Goal: Task Accomplishment & Management: Manage account settings

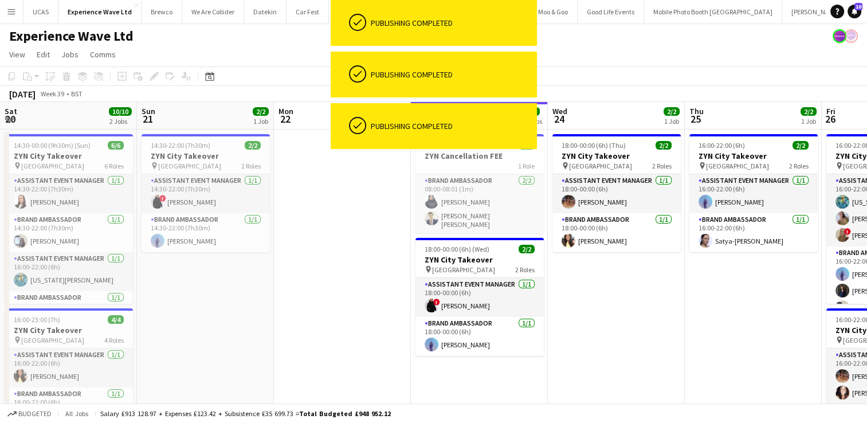
scroll to position [0, 410]
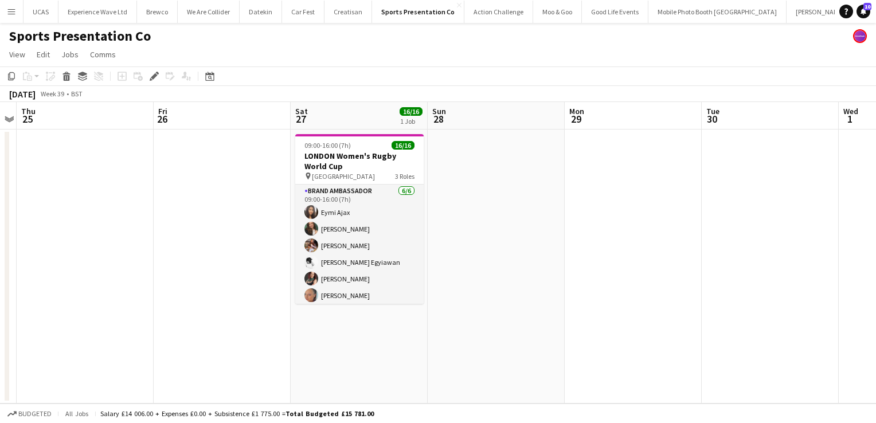
click at [14, 14] on app-icon "Menu" at bounding box center [11, 11] width 9 height 9
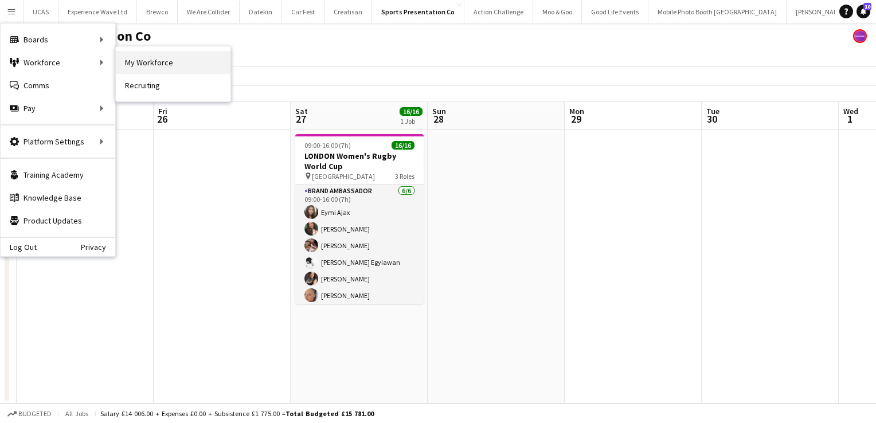
click at [158, 64] on link "My Workforce" at bounding box center [173, 62] width 115 height 23
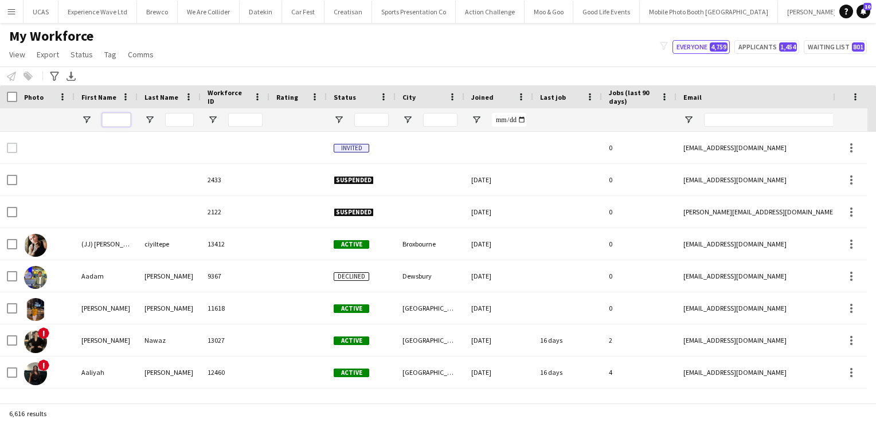
click at [119, 123] on input "First Name Filter Input" at bounding box center [116, 120] width 29 height 14
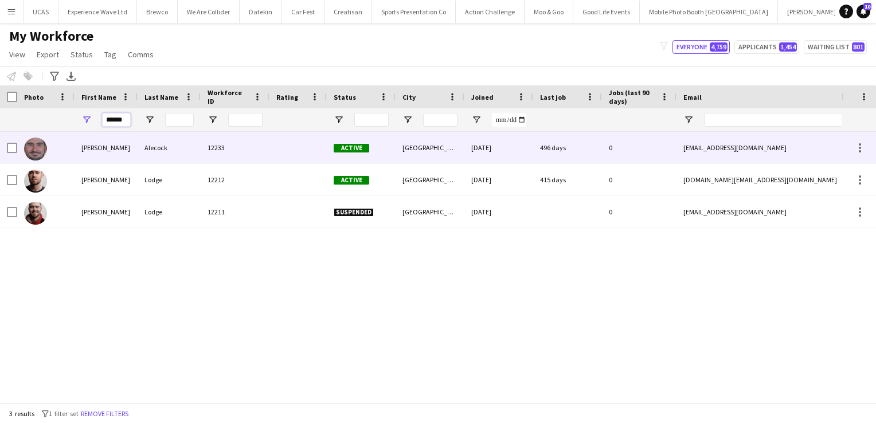
type input "******"
click at [127, 150] on div "Harvey" at bounding box center [106, 148] width 63 height 32
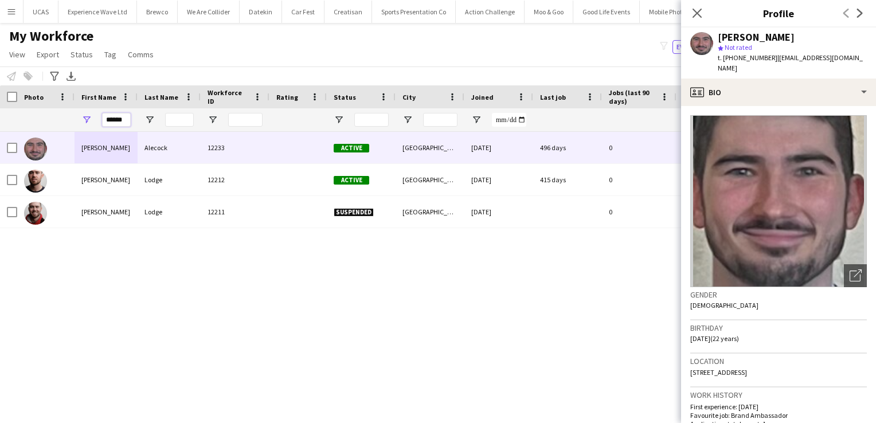
drag, startPoint x: 126, startPoint y: 123, endPoint x: 78, endPoint y: 120, distance: 48.2
click at [78, 120] on div "******" at bounding box center [106, 119] width 63 height 23
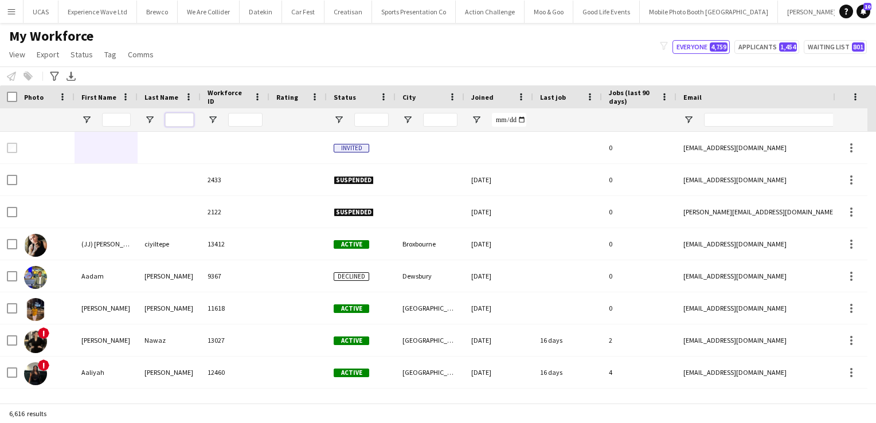
click at [174, 121] on input "Last Name Filter Input" at bounding box center [179, 120] width 29 height 14
type input "***"
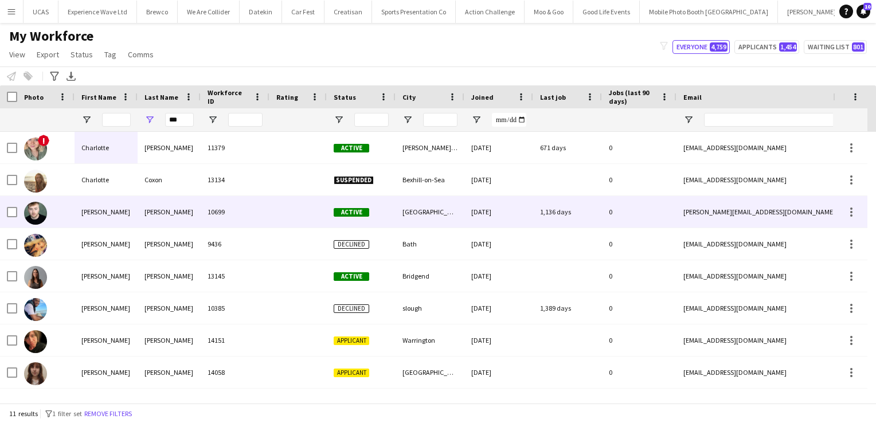
click at [156, 217] on div "Cox" at bounding box center [169, 212] width 63 height 32
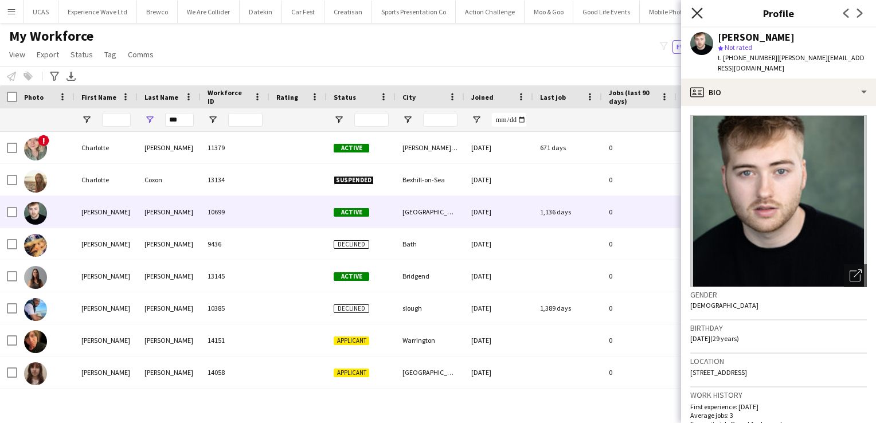
click at [699, 17] on icon "Close pop-in" at bounding box center [696, 12] width 11 height 11
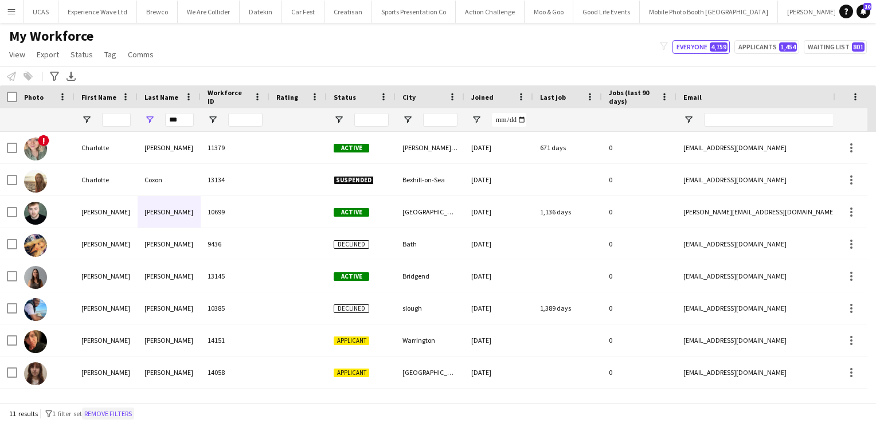
click at [127, 414] on button "Remove filters" at bounding box center [108, 414] width 52 height 13
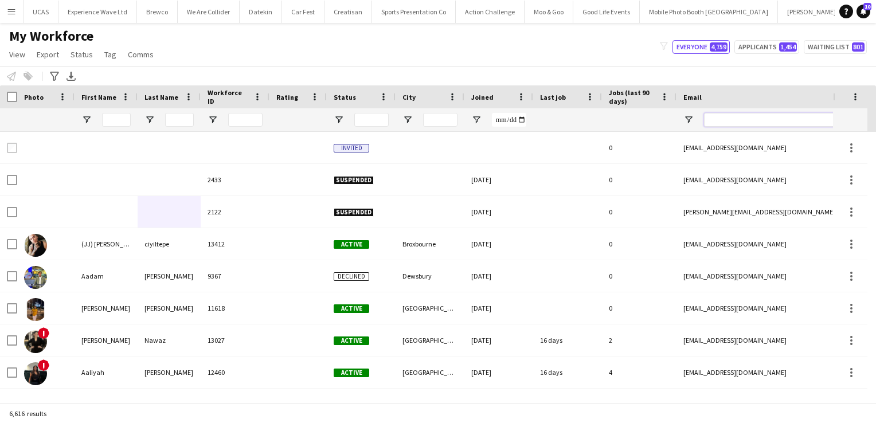
click at [747, 125] on input "Email Filter Input" at bounding box center [801, 120] width 195 height 14
paste input "**********"
type input "**********"
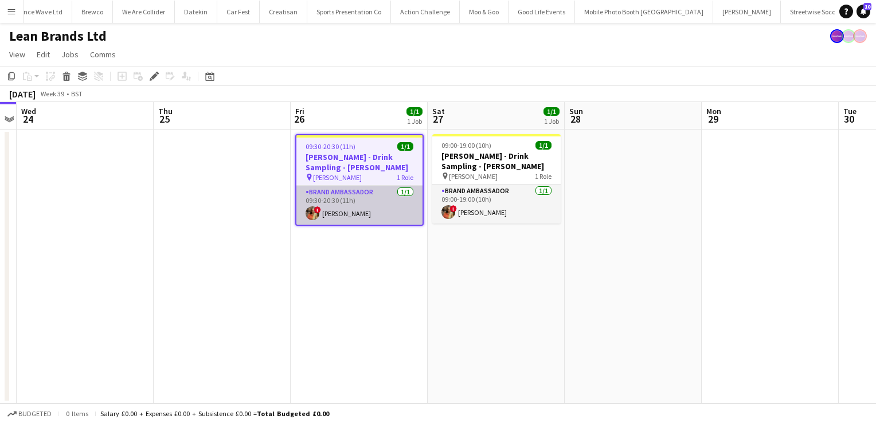
click at [387, 207] on app-card-role "Brand Ambassador 1/1 09:30-20:30 (11h) ! Charlotte Carter" at bounding box center [359, 205] width 126 height 39
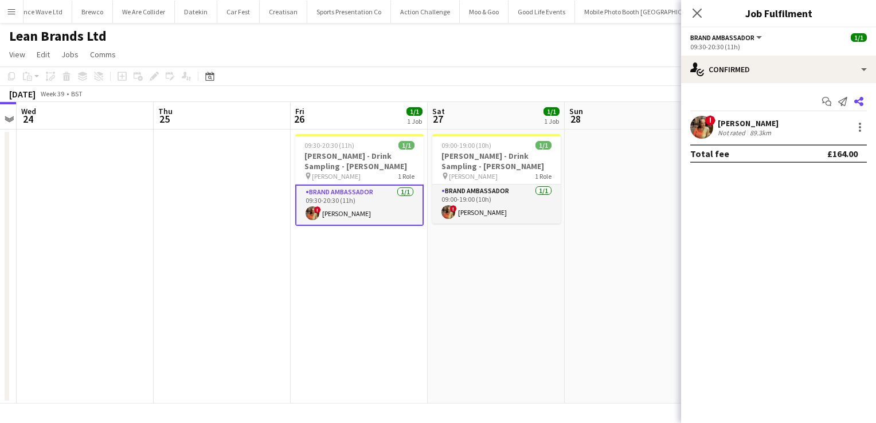
click at [863, 104] on icon at bounding box center [858, 101] width 9 height 9
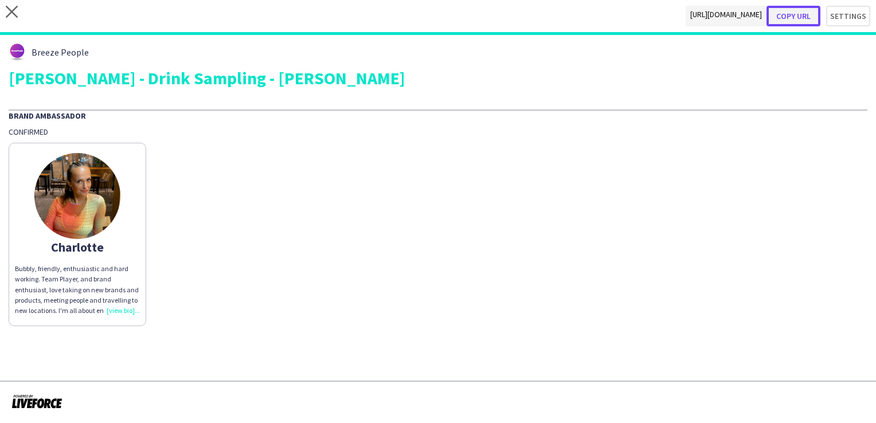
click at [811, 10] on button "Copy url" at bounding box center [793, 16] width 54 height 21
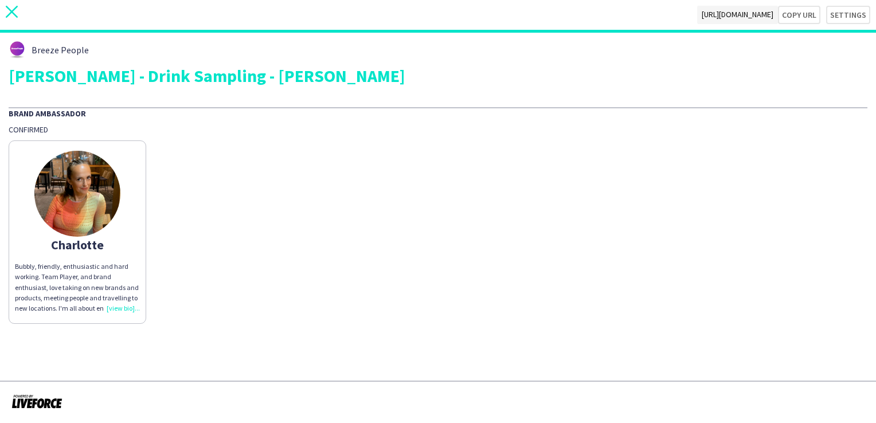
click at [10, 11] on icon "close" at bounding box center [12, 12] width 12 height 12
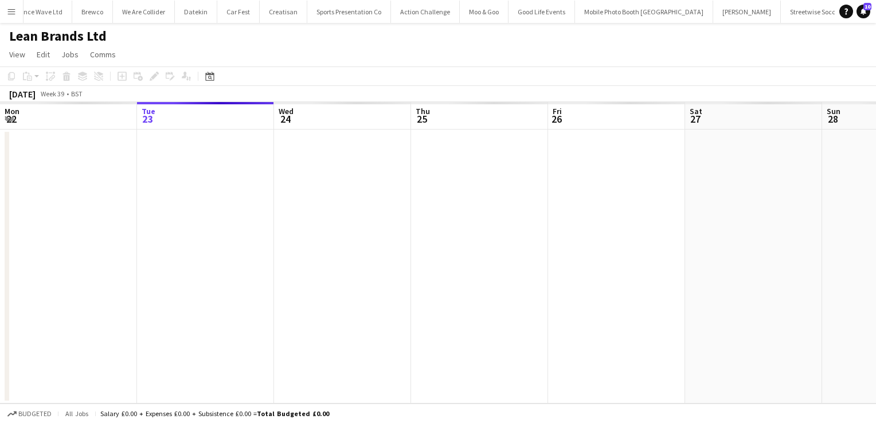
scroll to position [0, 394]
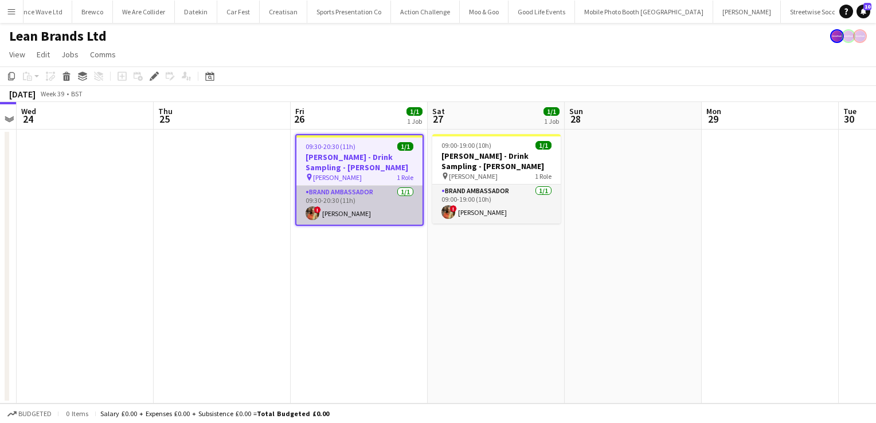
click at [351, 207] on app-card-role "Brand Ambassador 1/1 09:30-20:30 (11h) ! Charlotte Carter" at bounding box center [359, 205] width 126 height 39
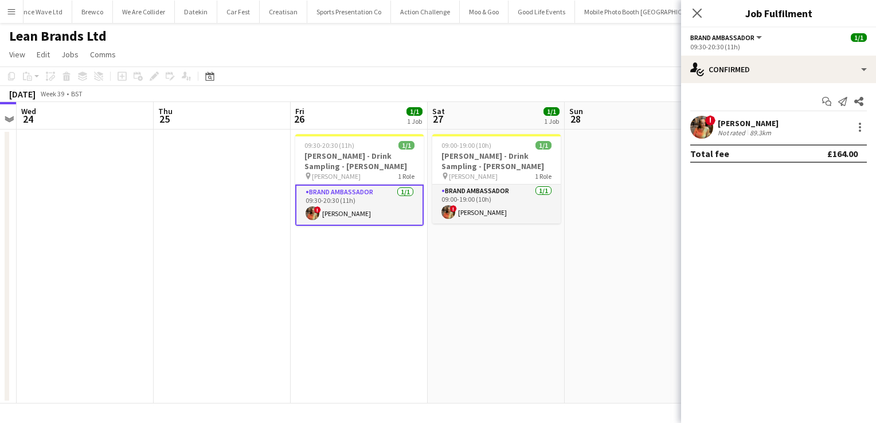
click at [759, 129] on div "89.3km" at bounding box center [760, 132] width 26 height 9
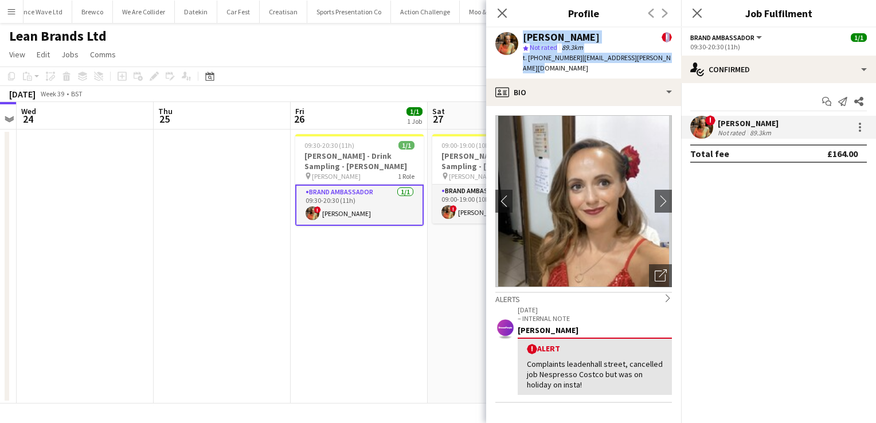
drag, startPoint x: 668, startPoint y: 61, endPoint x: 517, endPoint y: 38, distance: 152.5
click at [517, 38] on div "Charlotte Carter ! star Not rated 89.3km t. +447538239245 | charlotte.ek.carter…" at bounding box center [583, 53] width 195 height 51
copy div "Charlotte Carter ! star Not rated 89.3km t. +447538239245 | charlotte.ek.carter…"
click at [615, 46] on div "star Not rated 89.3km" at bounding box center [597, 47] width 149 height 10
drag, startPoint x: 573, startPoint y: 57, endPoint x: 529, endPoint y: 57, distance: 43.6
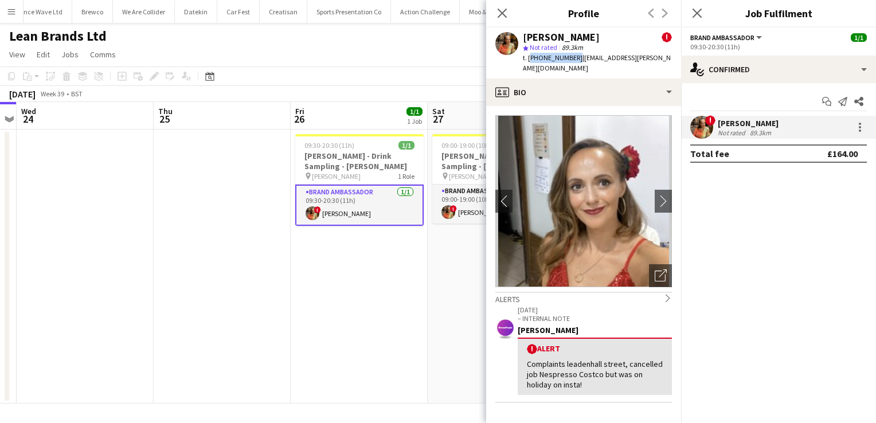
click at [529, 57] on span "t. +447538239245" at bounding box center [553, 57] width 60 height 9
copy span "+447538239245"
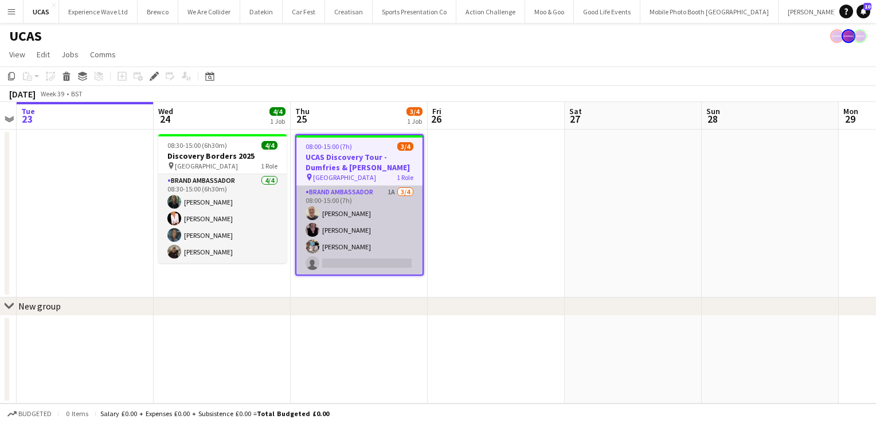
click at [360, 218] on app-card-role "Brand Ambassador 1A 3/4 08:00-15:00 (7h) John Gallacher Janet Love pamela sigle…" at bounding box center [359, 230] width 126 height 89
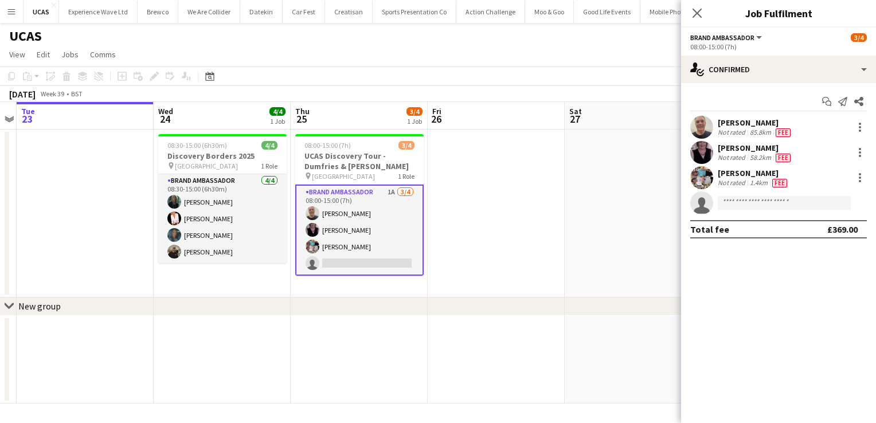
click at [743, 132] on div "Not rated" at bounding box center [733, 132] width 30 height 9
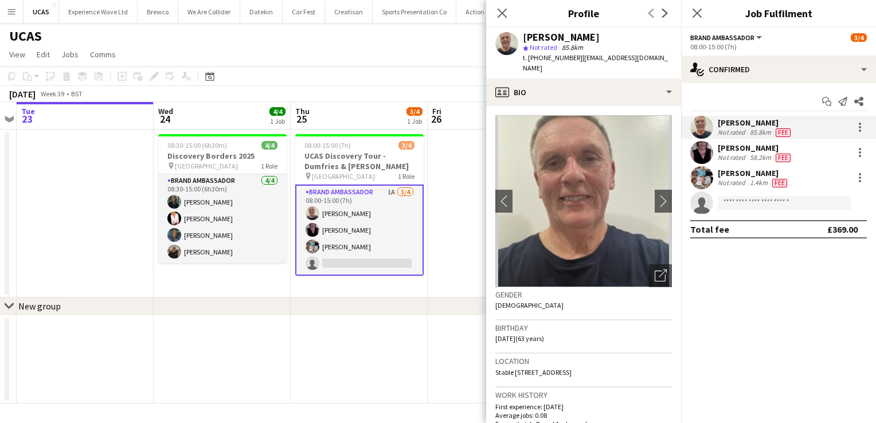
click at [741, 155] on div "Not rated" at bounding box center [733, 157] width 30 height 9
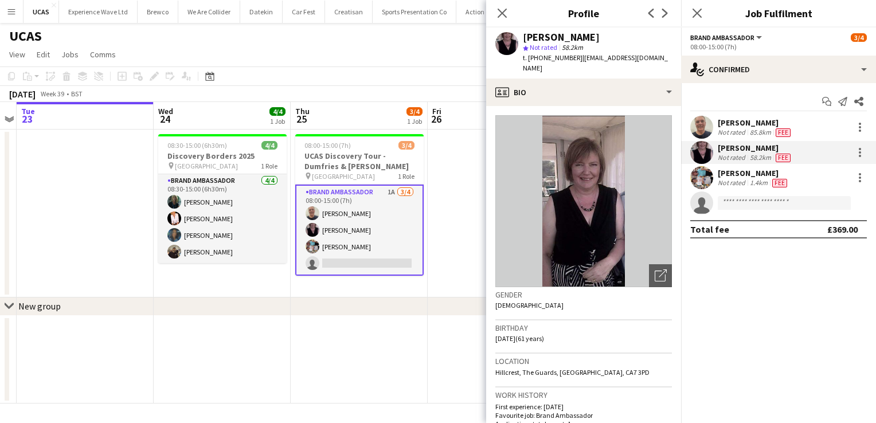
click at [739, 176] on div "pamela sigley" at bounding box center [754, 173] width 72 height 10
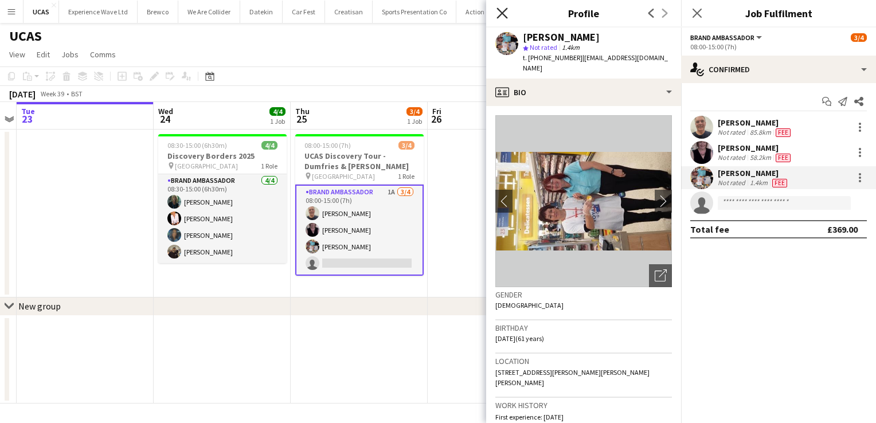
click at [500, 11] on icon at bounding box center [501, 12] width 11 height 11
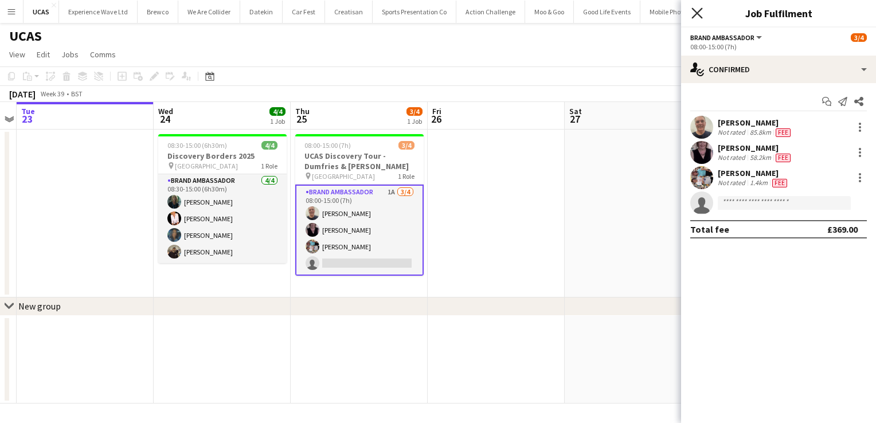
click at [698, 16] on icon "Close pop-in" at bounding box center [696, 12] width 11 height 11
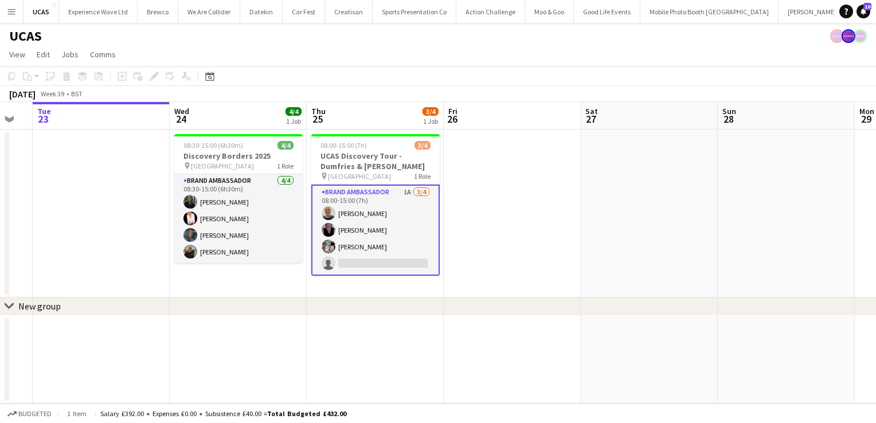
scroll to position [0, 462]
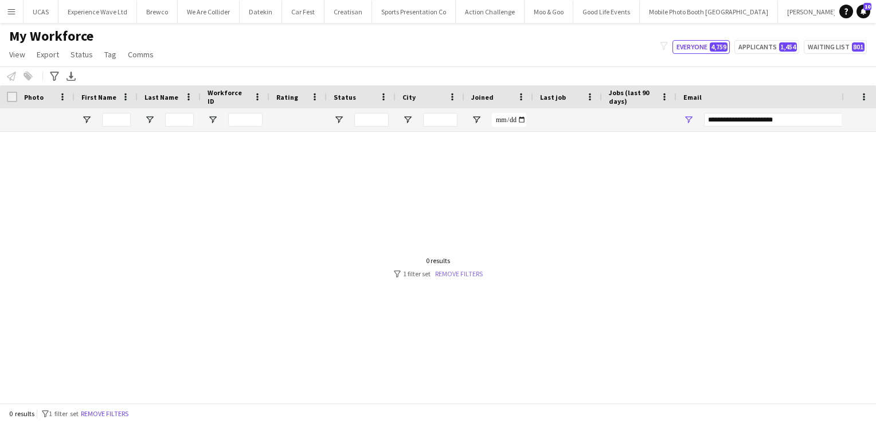
click at [470, 270] on link "Remove filters" at bounding box center [459, 273] width 48 height 9
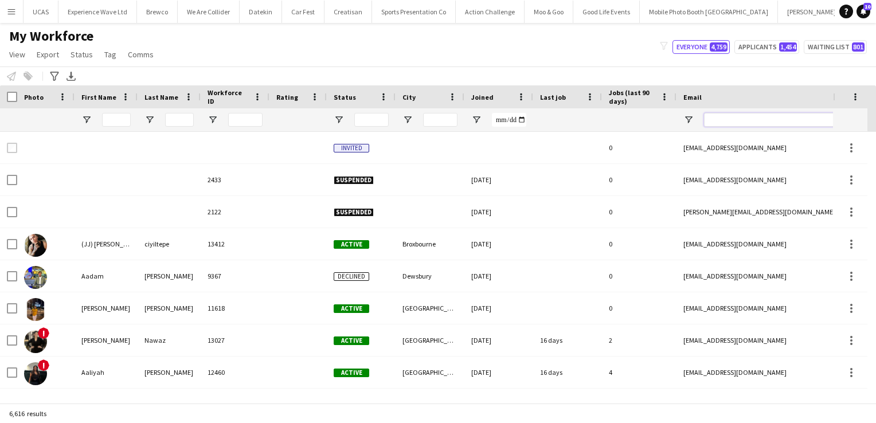
click at [730, 120] on input "Email Filter Input" at bounding box center [801, 120] width 195 height 14
paste input "**********"
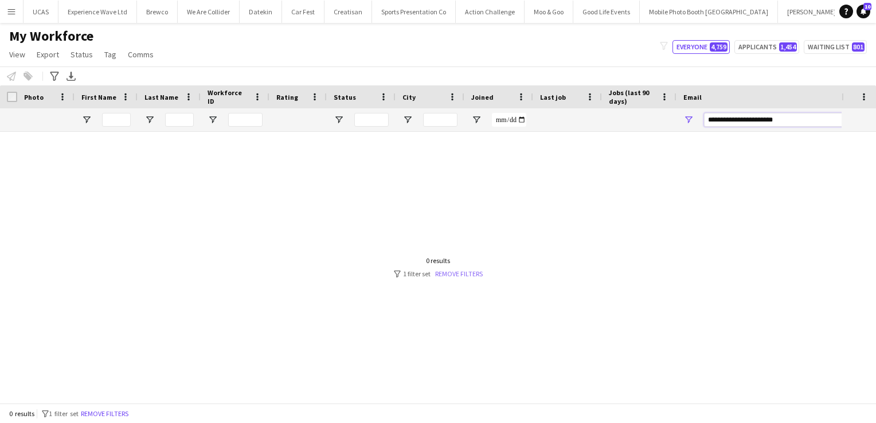
type input "**********"
click at [470, 274] on link "Remove filters" at bounding box center [459, 273] width 48 height 9
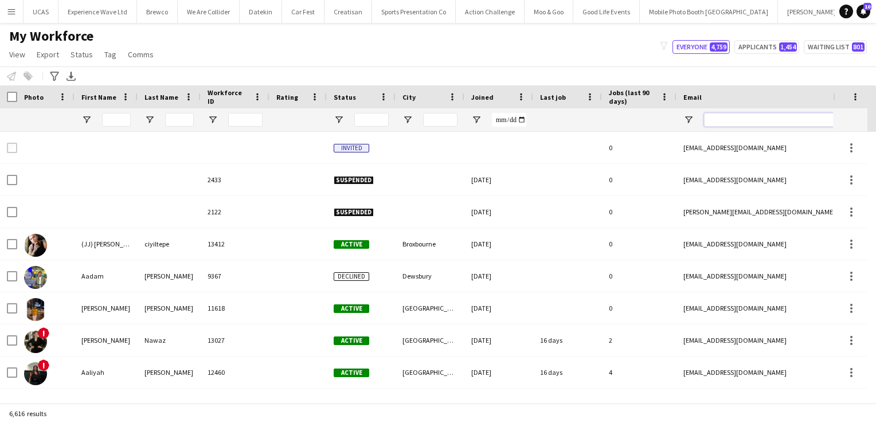
click at [724, 120] on input "Email Filter Input" at bounding box center [801, 120] width 195 height 14
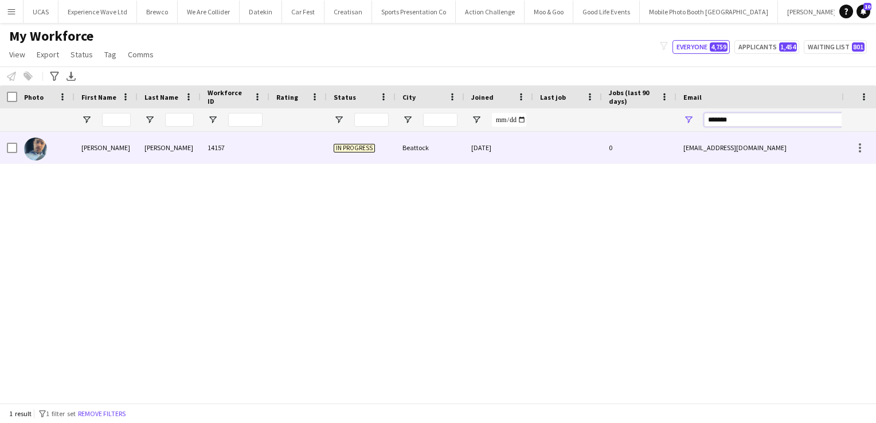
type input "*******"
click at [710, 157] on div "[EMAIL_ADDRESS][DOMAIN_NAME]" at bounding box center [790, 148] width 229 height 32
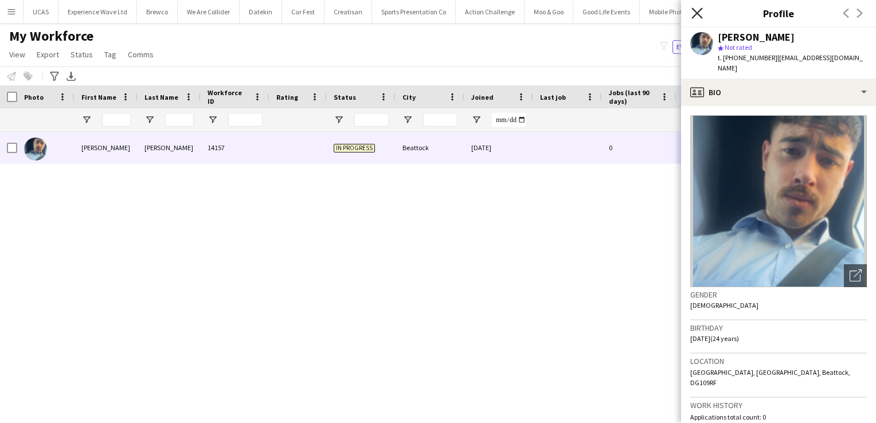
click at [695, 13] on icon "Close pop-in" at bounding box center [696, 12] width 11 height 11
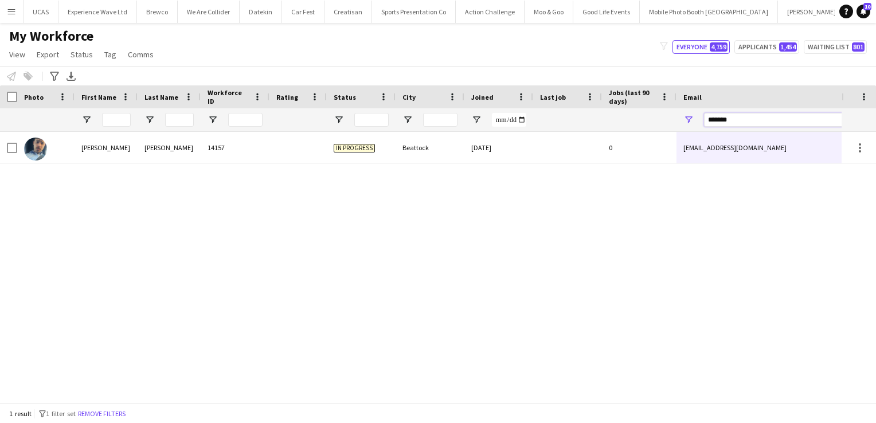
click at [746, 122] on input "*******" at bounding box center [801, 120] width 195 height 14
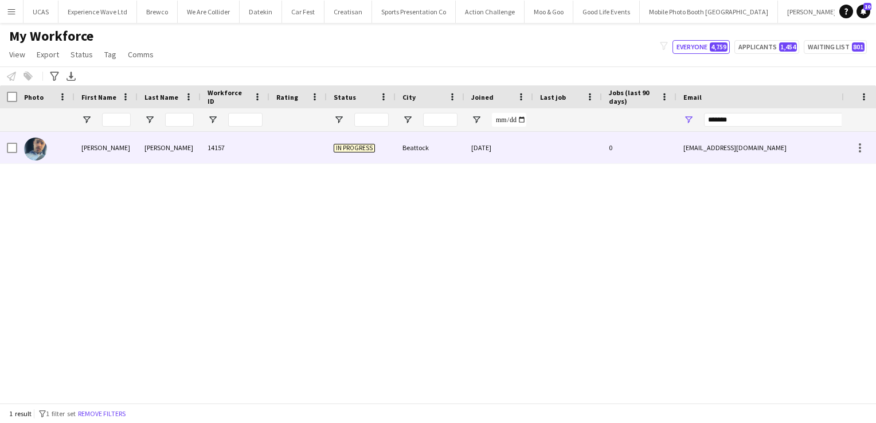
click at [421, 159] on div "Beattock" at bounding box center [429, 148] width 69 height 32
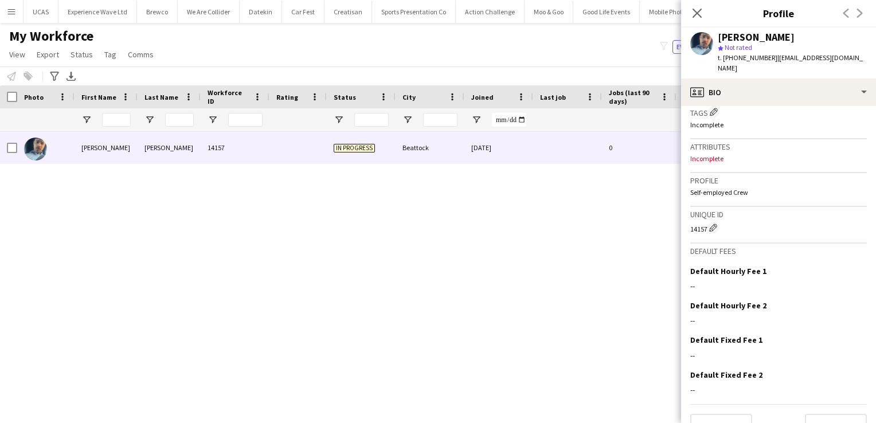
scroll to position [433, 0]
click at [837, 414] on button "Next" at bounding box center [836, 425] width 62 height 23
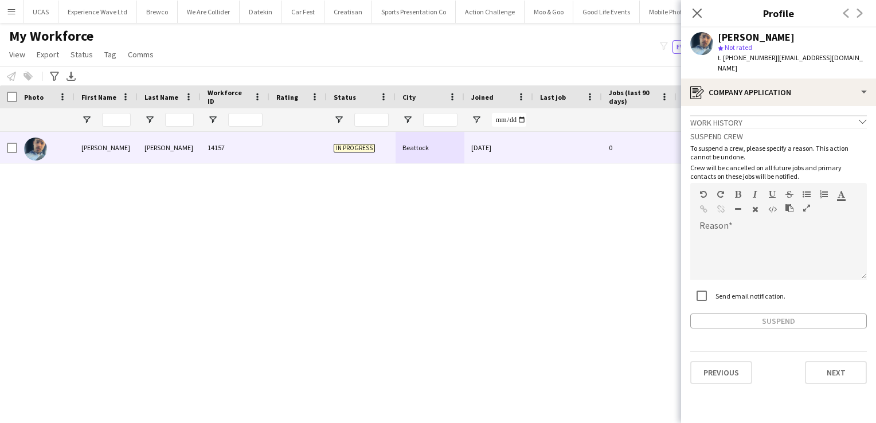
click at [780, 115] on div "Work history chevron-down" at bounding box center [778, 121] width 177 height 13
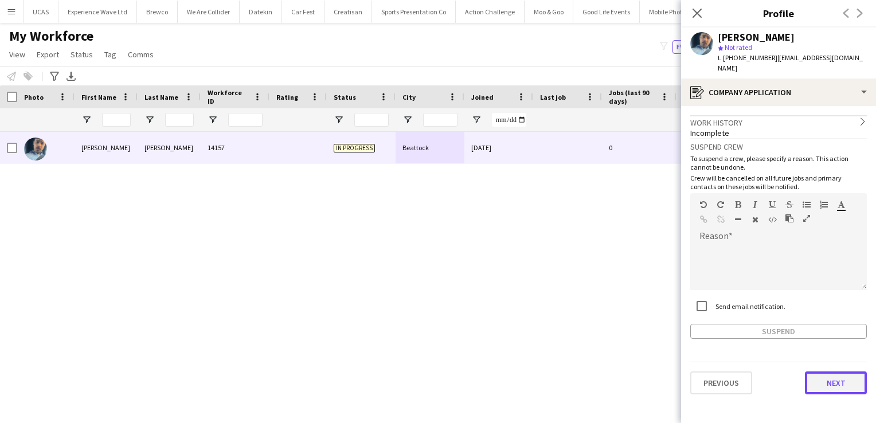
click at [853, 374] on button "Next" at bounding box center [836, 382] width 62 height 23
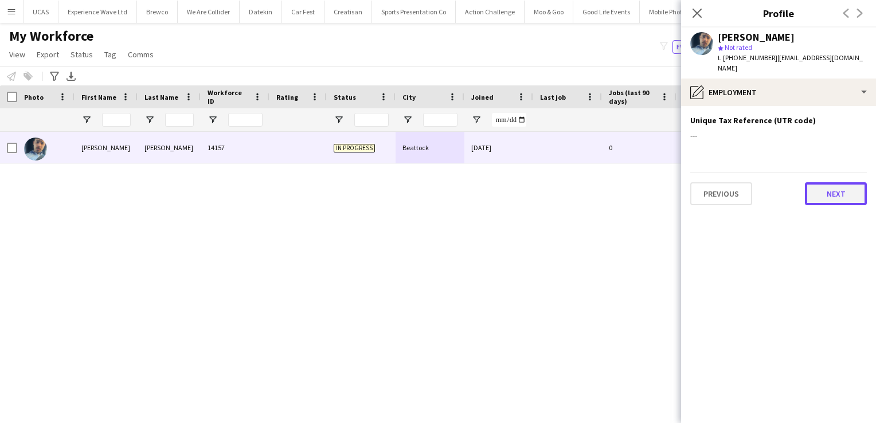
click at [852, 182] on button "Next" at bounding box center [836, 193] width 62 height 23
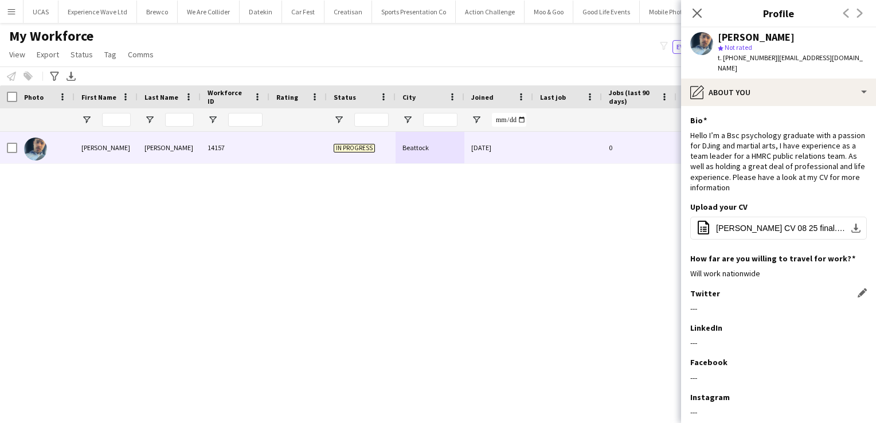
scroll to position [57, 0]
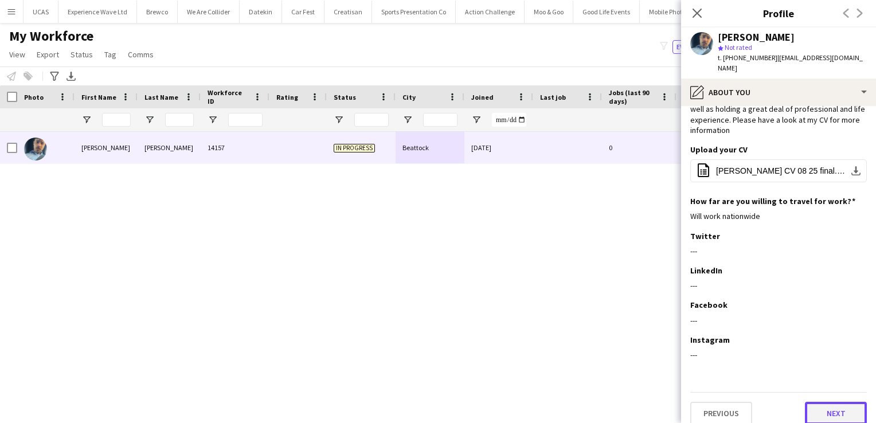
click at [812, 406] on button "Next" at bounding box center [836, 413] width 62 height 23
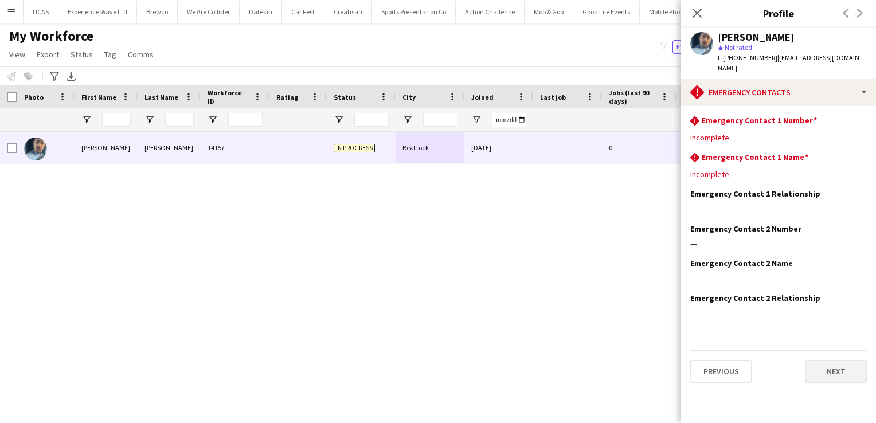
scroll to position [0, 0]
click at [839, 360] on button "Next" at bounding box center [836, 371] width 62 height 23
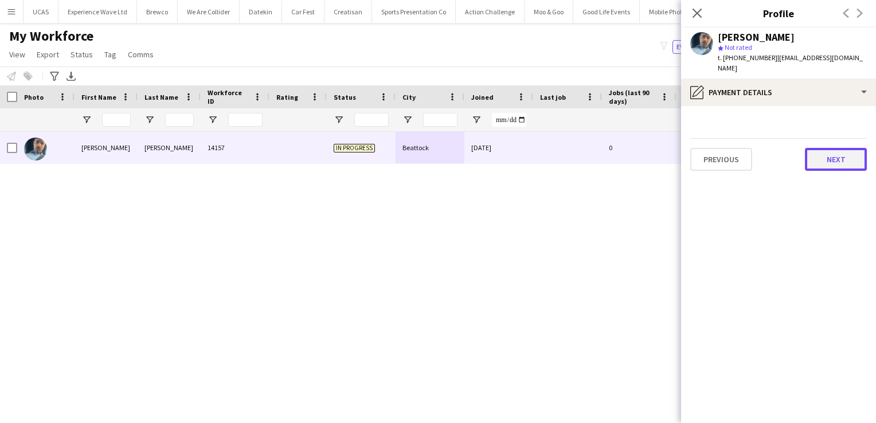
click at [832, 148] on button "Next" at bounding box center [836, 159] width 62 height 23
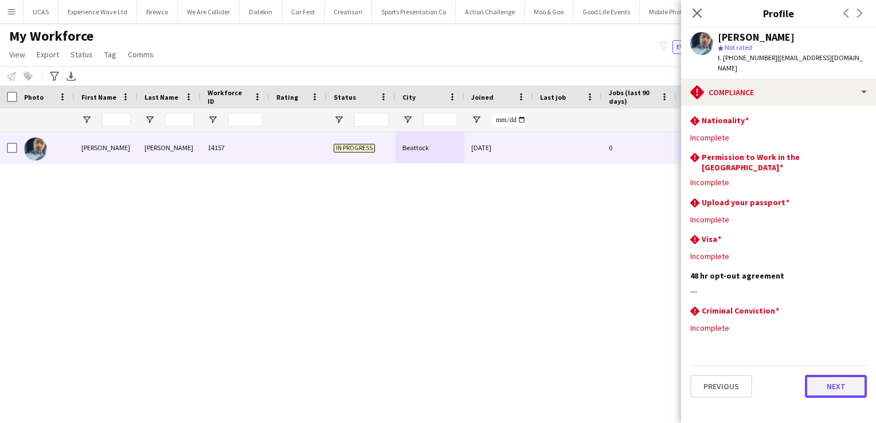
click at [832, 375] on button "Next" at bounding box center [836, 386] width 62 height 23
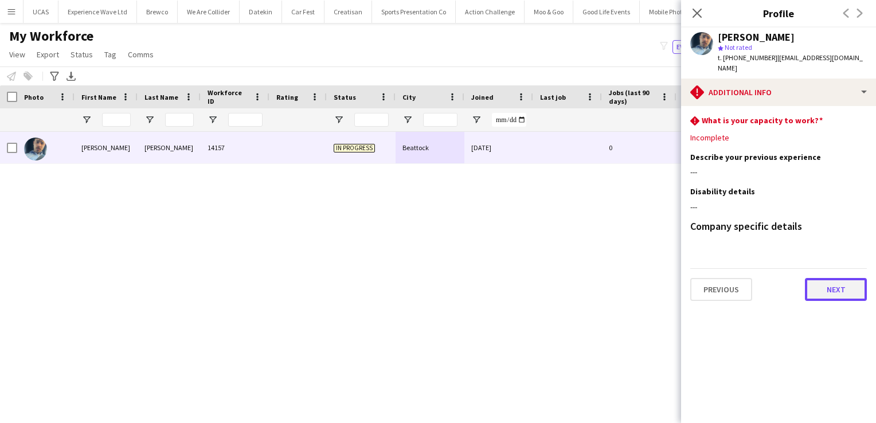
click at [849, 285] on button "Next" at bounding box center [836, 289] width 62 height 23
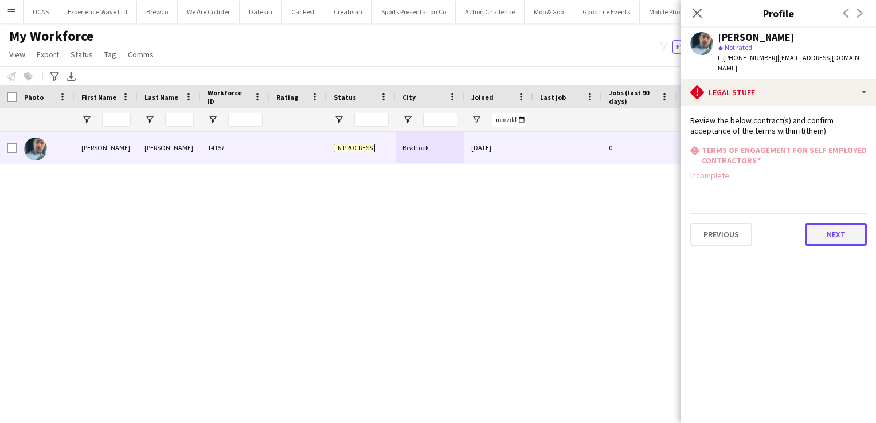
click at [845, 223] on button "Next" at bounding box center [836, 234] width 62 height 23
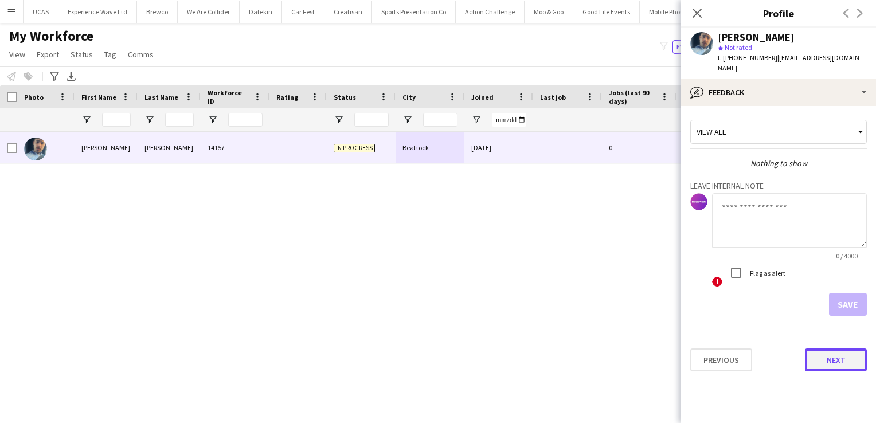
click at [831, 350] on button "Next" at bounding box center [836, 359] width 62 height 23
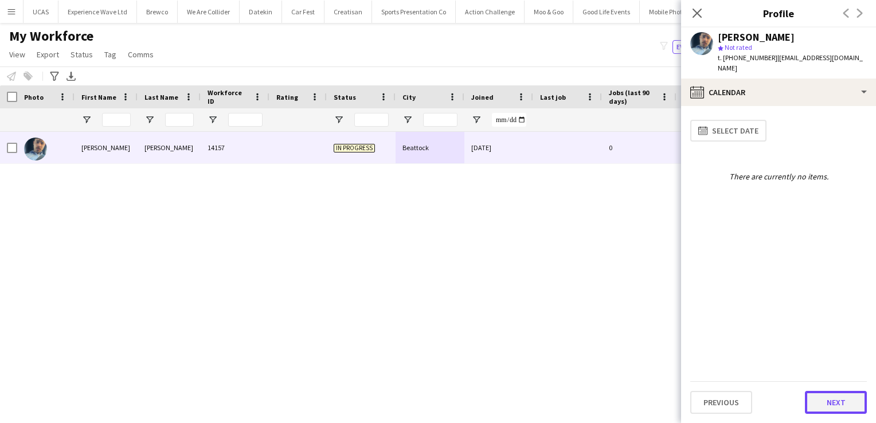
click at [832, 393] on button "Next" at bounding box center [836, 402] width 62 height 23
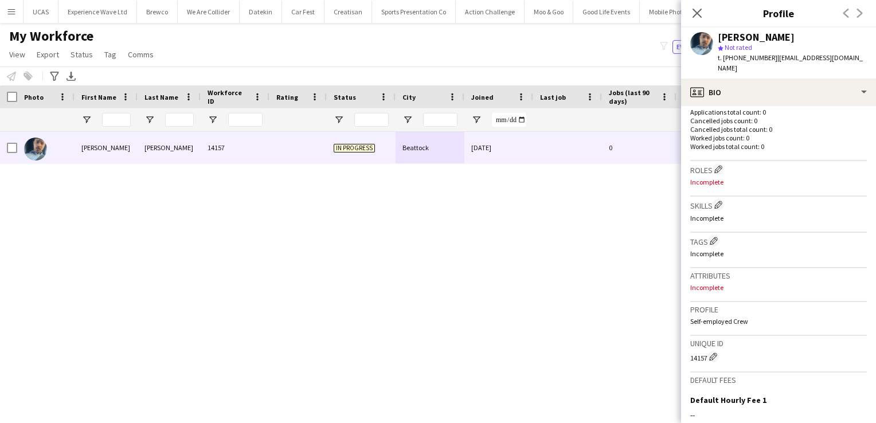
scroll to position [434, 0]
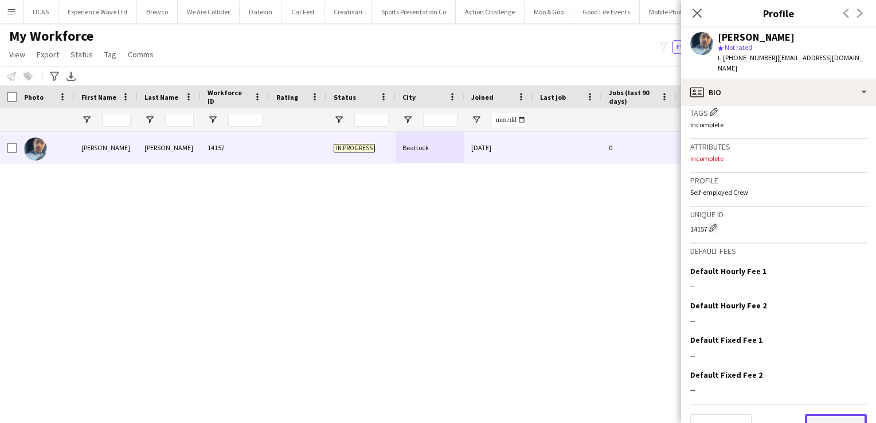
click at [825, 414] on button "Next" at bounding box center [836, 425] width 62 height 23
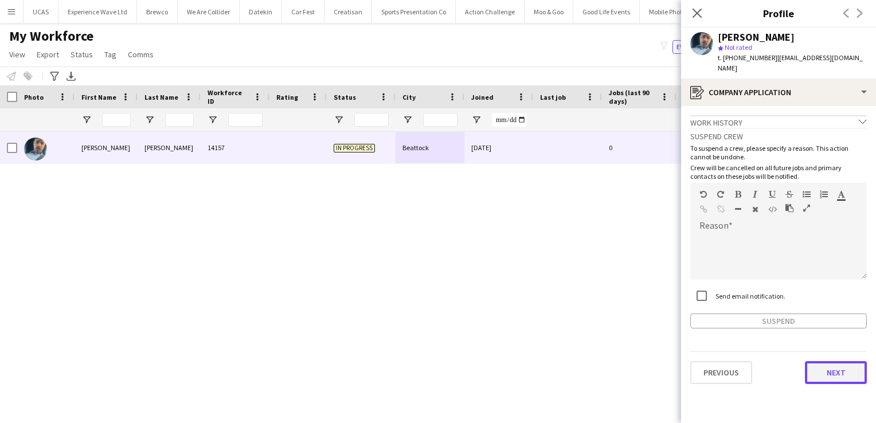
click at [835, 361] on button "Next" at bounding box center [836, 372] width 62 height 23
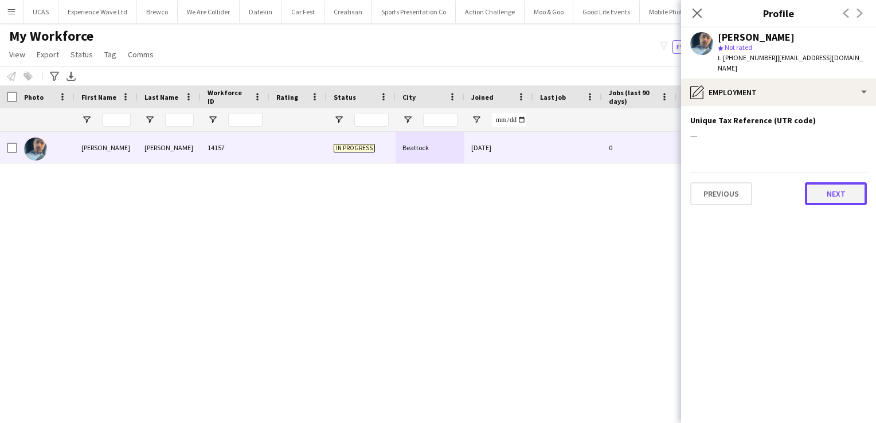
click at [845, 182] on button "Next" at bounding box center [836, 193] width 62 height 23
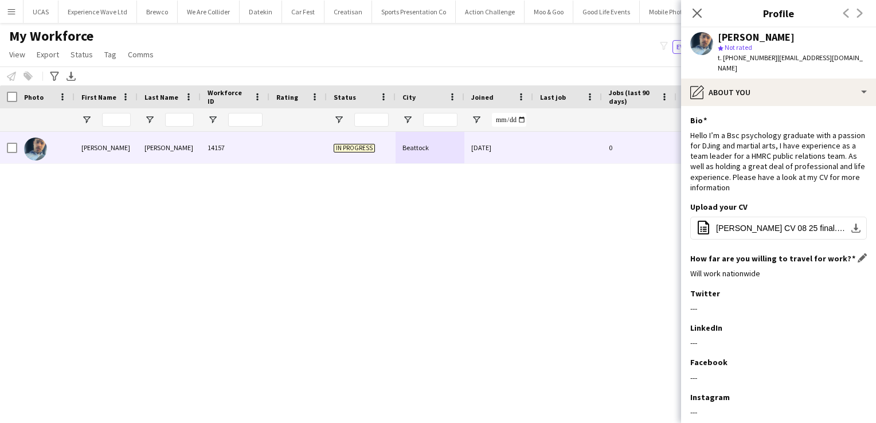
scroll to position [57, 0]
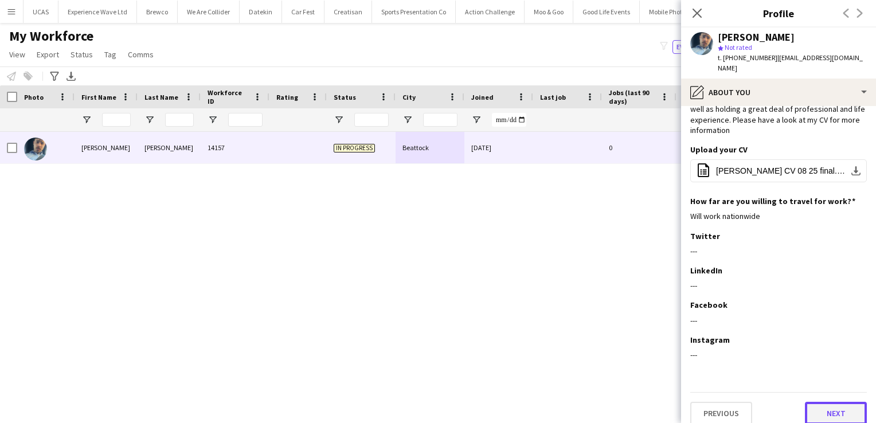
click at [819, 411] on button "Next" at bounding box center [836, 413] width 62 height 23
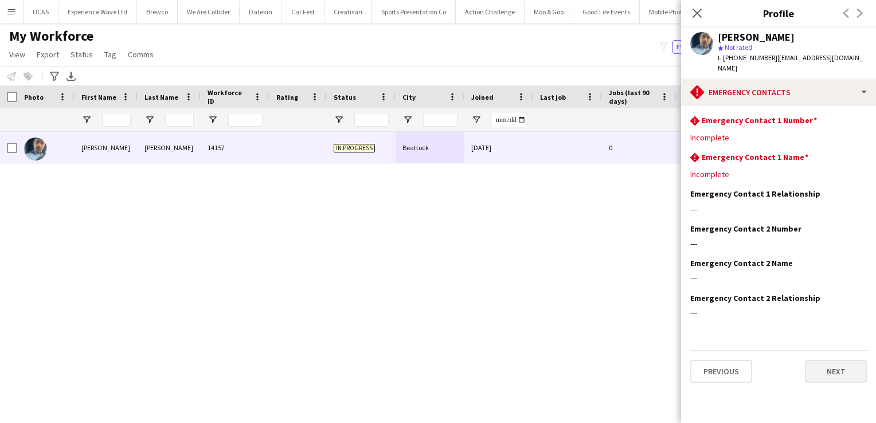
scroll to position [0, 0]
click at [833, 362] on button "Next" at bounding box center [836, 371] width 62 height 23
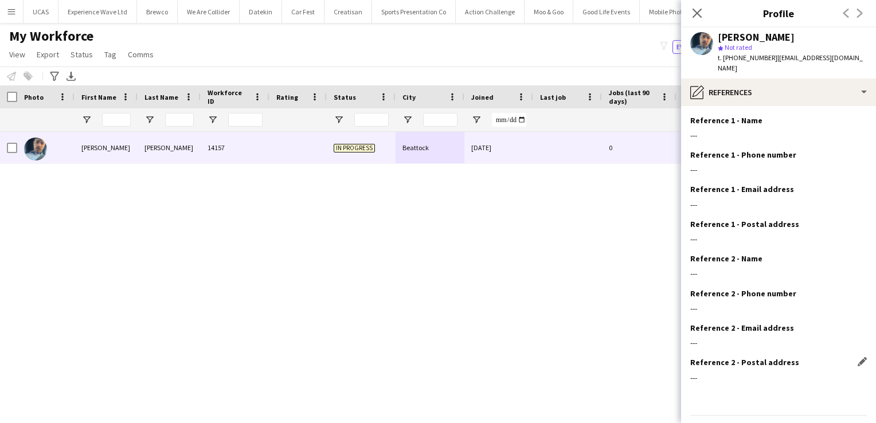
scroll to position [22, 0]
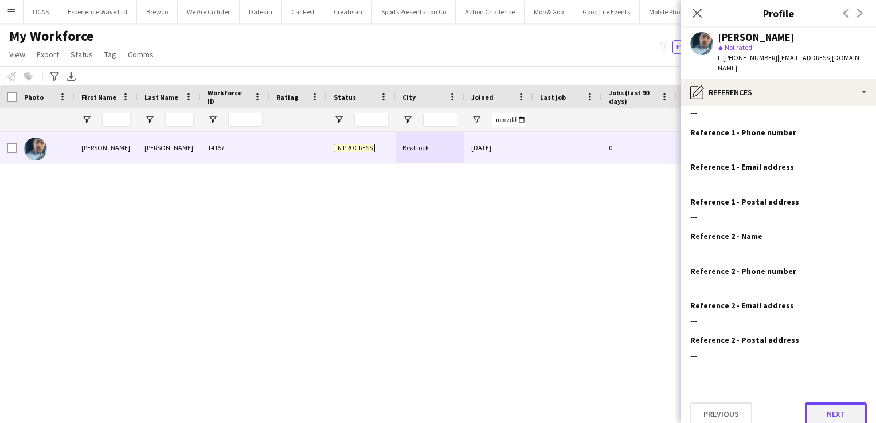
click at [830, 402] on button "Next" at bounding box center [836, 413] width 62 height 23
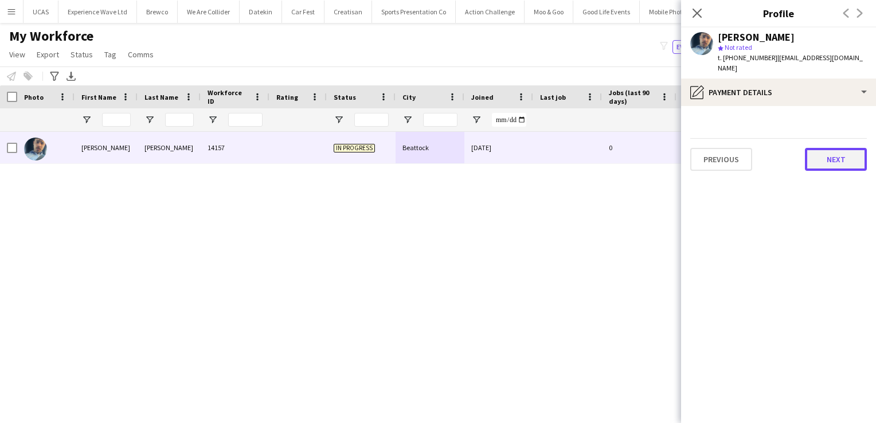
click at [829, 150] on button "Next" at bounding box center [836, 159] width 62 height 23
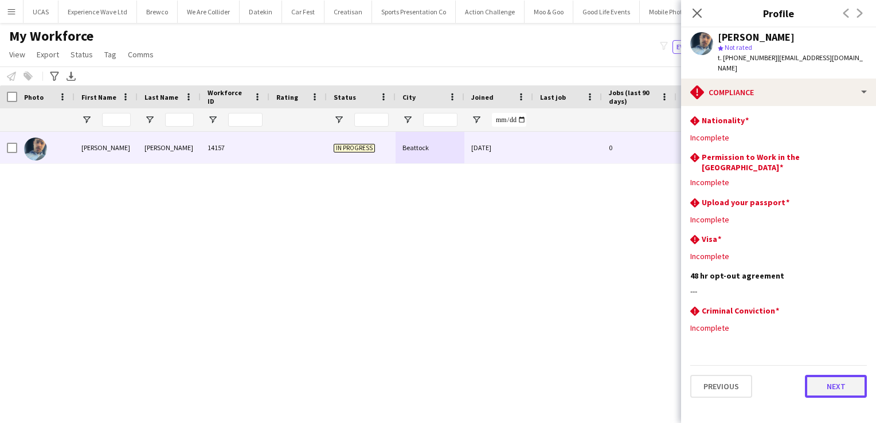
click at [828, 375] on button "Next" at bounding box center [836, 386] width 62 height 23
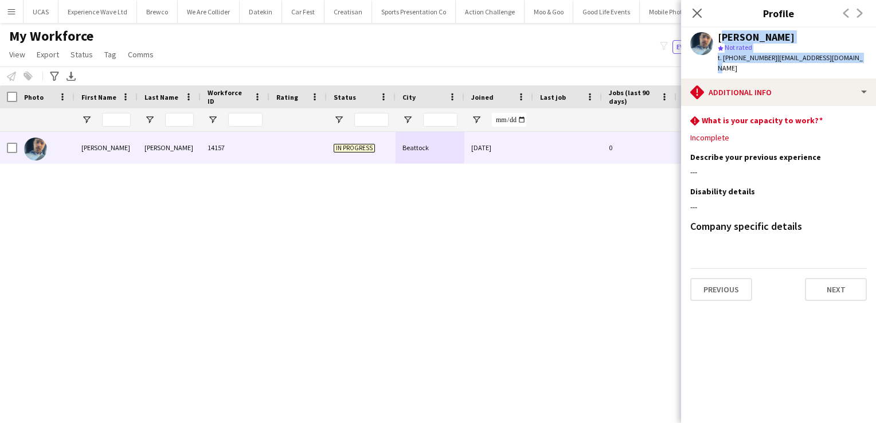
drag, startPoint x: 848, startPoint y: 60, endPoint x: 717, endPoint y: 33, distance: 133.9
click at [717, 33] on div "[PERSON_NAME] [PERSON_NAME] Not rated t. [PHONE_NUMBER] | [EMAIL_ADDRESS][DOMAI…" at bounding box center [778, 53] width 195 height 51
copy div "[PERSON_NAME] [PERSON_NAME] Not rated t. [PHONE_NUMBER] | [EMAIL_ADDRESS][DOMAI…"
click at [49, 13] on button "UCAS Close" at bounding box center [41, 12] width 35 height 22
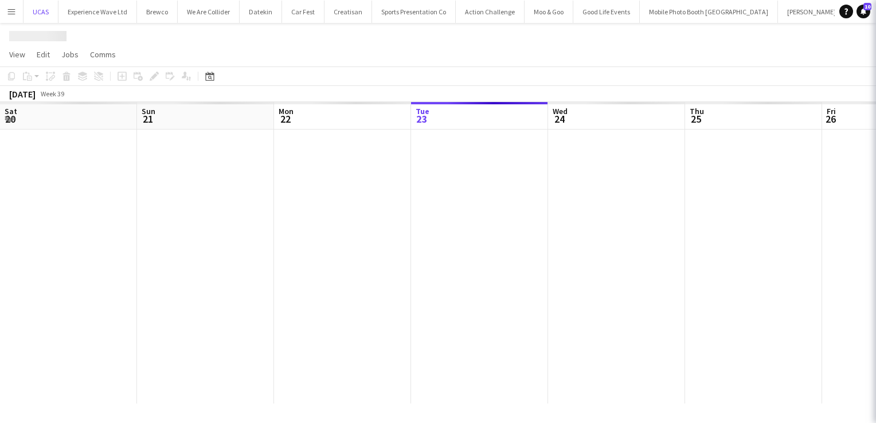
scroll to position [0, 274]
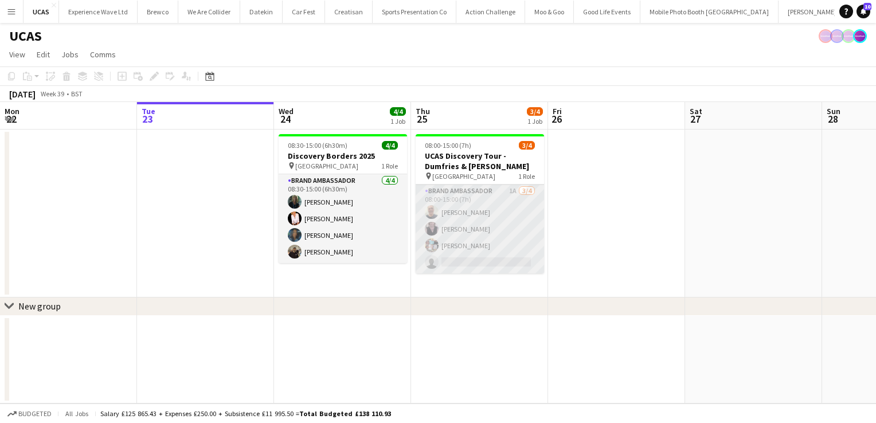
click at [491, 213] on app-card-role "Brand Ambassador 1A [DATE] 08:00-15:00 (7h) [PERSON_NAME] [PERSON_NAME] [PERSON…" at bounding box center [480, 229] width 128 height 89
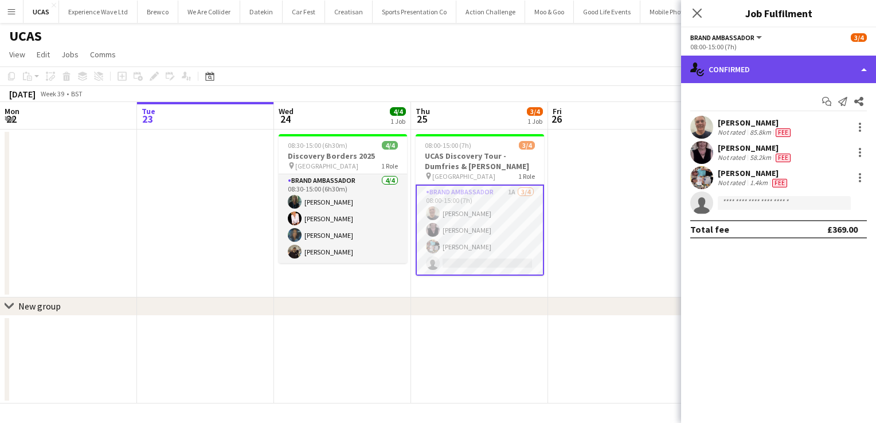
click at [860, 68] on div "single-neutral-actions-check-2 Confirmed" at bounding box center [778, 70] width 195 height 28
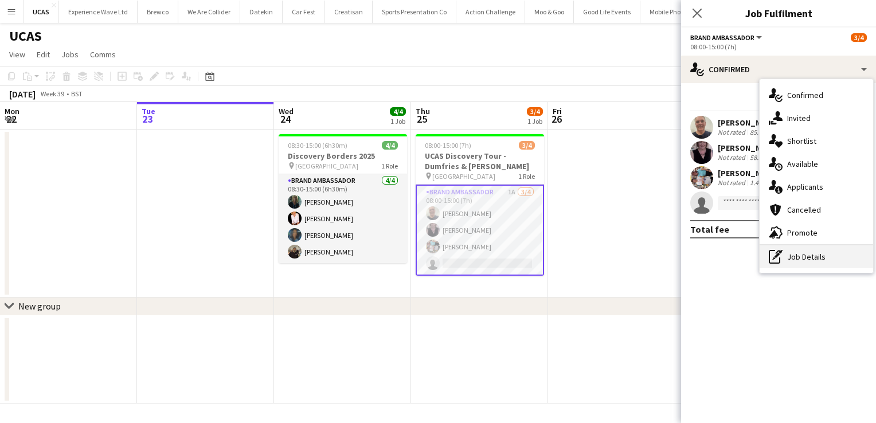
click at [821, 260] on div "pen-write Job Details" at bounding box center [815, 256] width 113 height 23
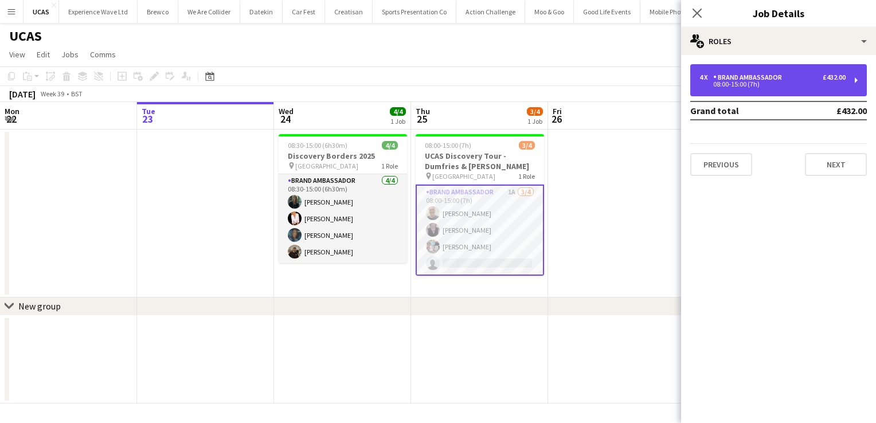
click at [839, 76] on div "£432.00" at bounding box center [834, 77] width 23 height 8
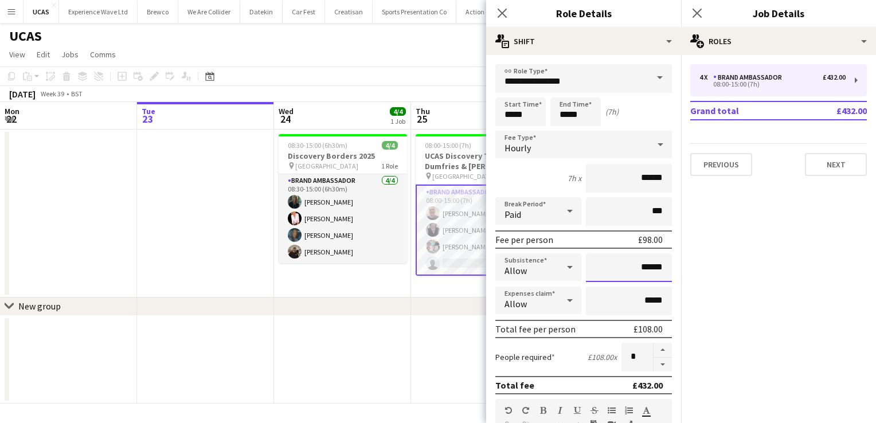
drag, startPoint x: 655, startPoint y: 269, endPoint x: 600, endPoint y: 269, distance: 55.6
click at [600, 269] on input "******" at bounding box center [629, 267] width 86 height 29
type input "**"
type input "***"
click at [499, 15] on icon "Close pop-in" at bounding box center [501, 12] width 11 height 11
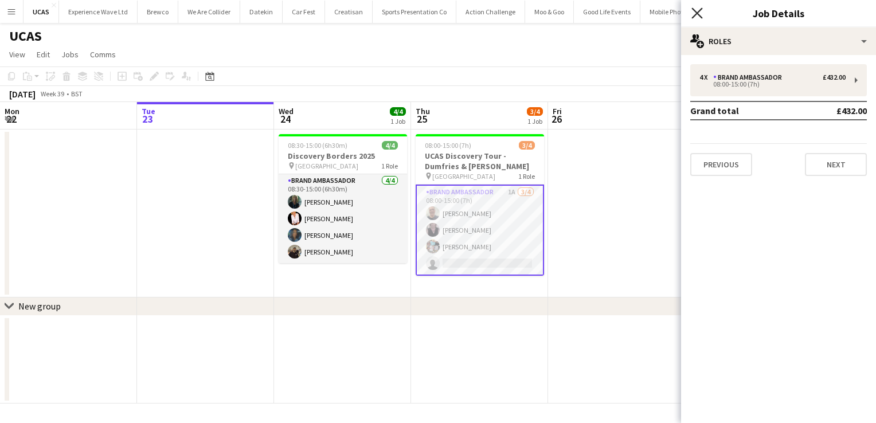
click at [692, 11] on icon "Close pop-in" at bounding box center [696, 12] width 11 height 11
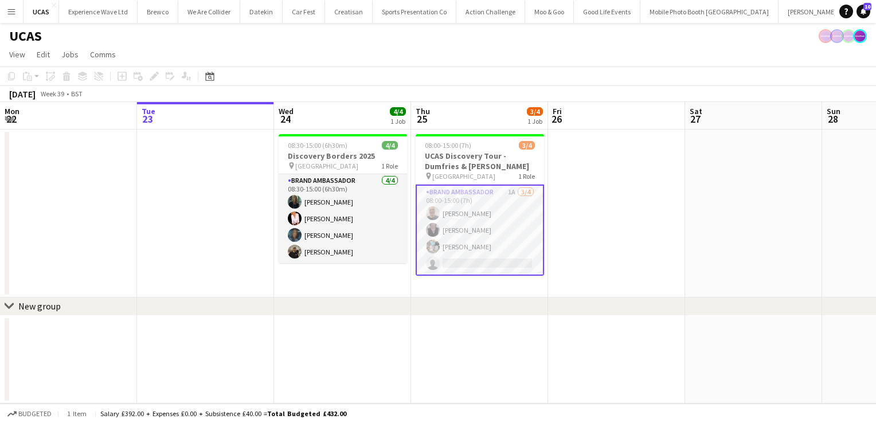
click at [608, 215] on app-date-cell at bounding box center [616, 214] width 137 height 168
